Goal: Task Accomplishment & Management: Manage account settings

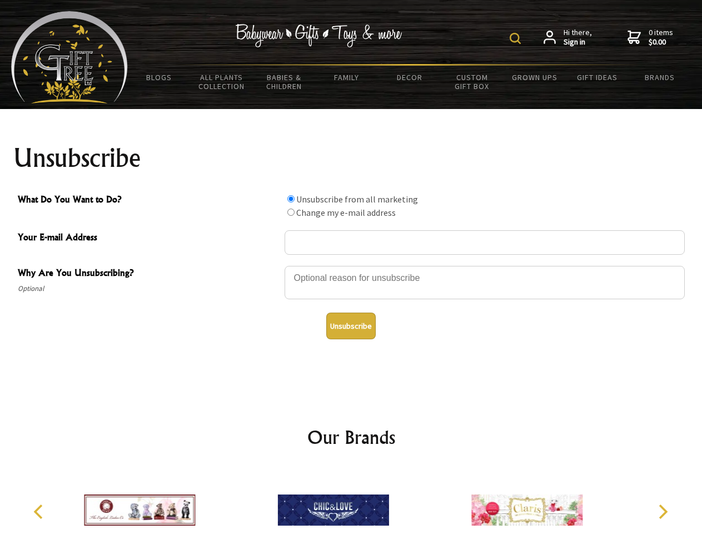
click at [517, 38] on img at bounding box center [515, 38] width 11 height 11
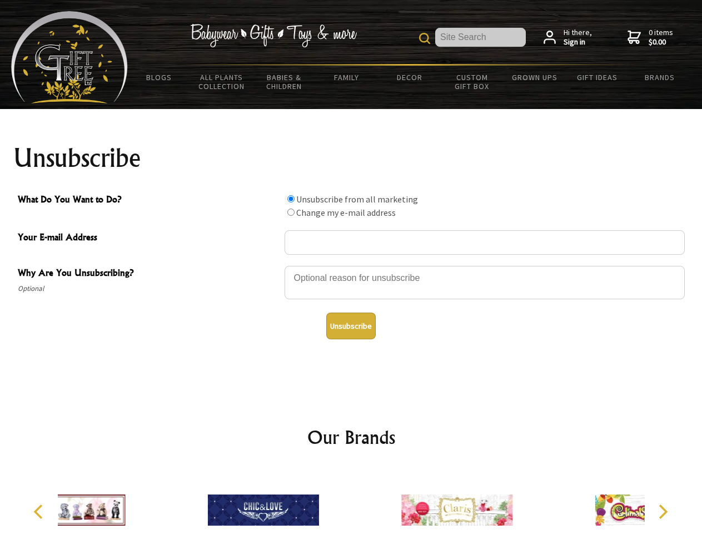
click at [351, 265] on div at bounding box center [485, 284] width 400 height 39
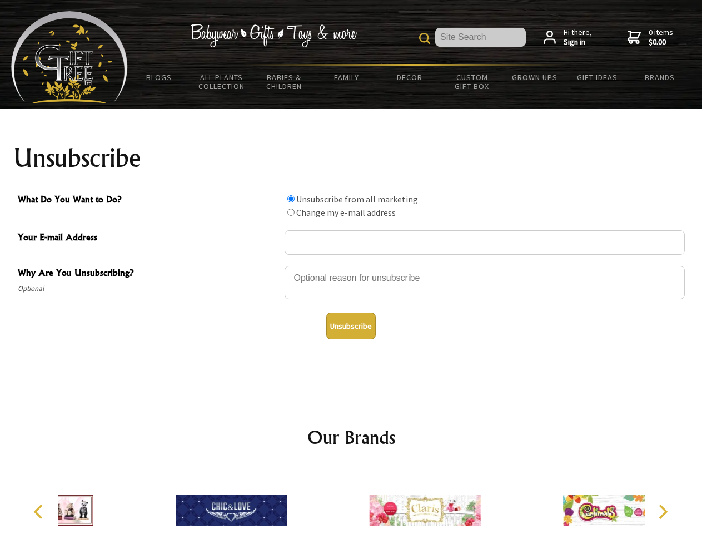
click at [291, 198] on input "What Do You Want to Do?" at bounding box center [290, 198] width 7 height 7
click at [291, 212] on input "What Do You Want to Do?" at bounding box center [290, 211] width 7 height 7
radio input "true"
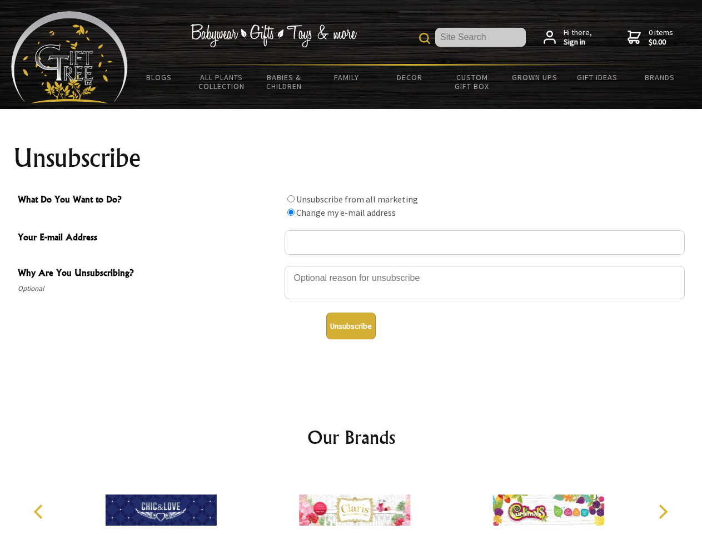
click at [351, 326] on button "Unsubscribe" at bounding box center [350, 325] width 49 height 27
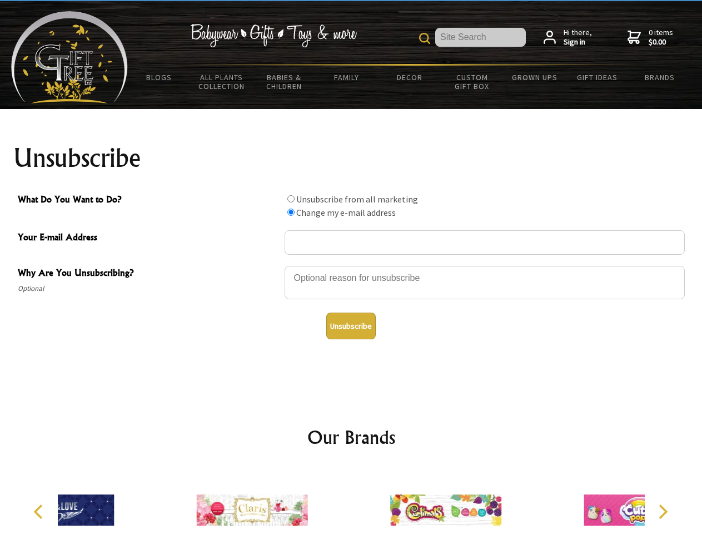
click at [40, 511] on icon "Previous" at bounding box center [39, 511] width 14 height 14
click at [663, 511] on icon "Next" at bounding box center [662, 511] width 14 height 14
